Goal: Find specific page/section: Find specific page/section

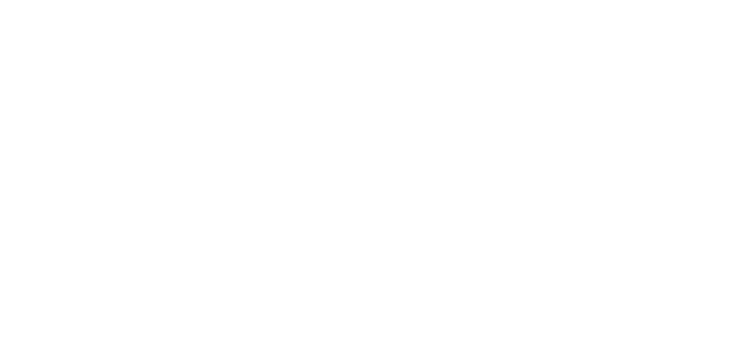
select select ""en""
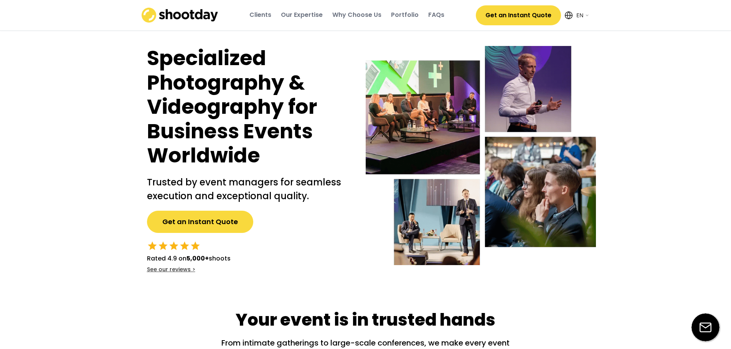
click at [410, 16] on div "Portfolio" at bounding box center [405, 15] width 28 height 8
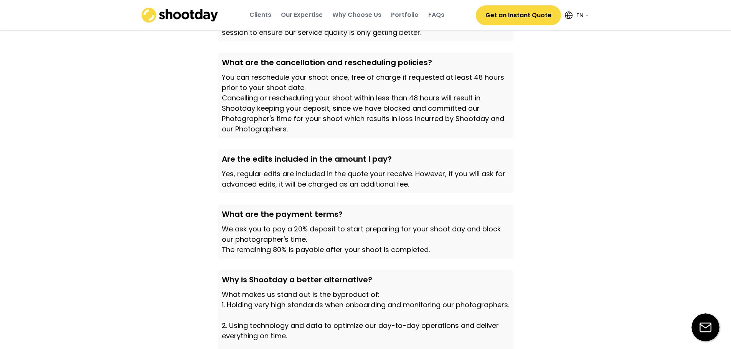
scroll to position [2404, 0]
